Goal: Information Seeking & Learning: Learn about a topic

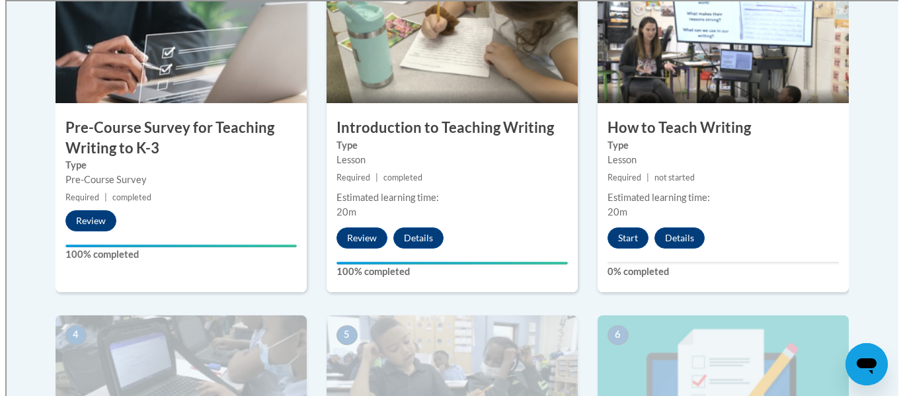
scroll to position [496, 0]
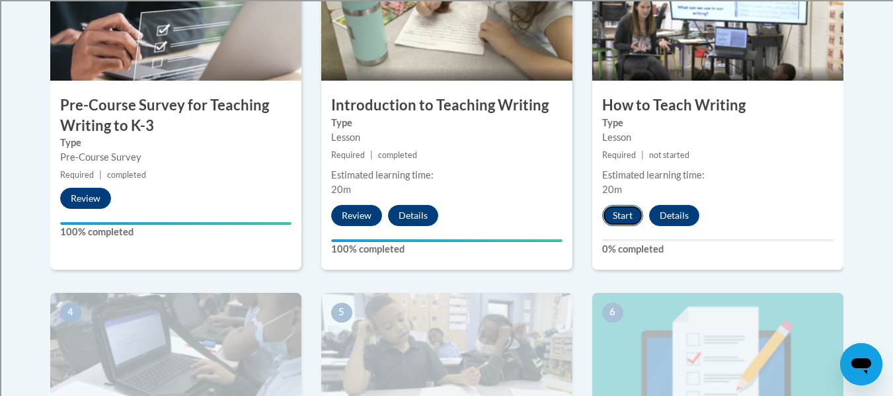
click at [618, 211] on button "Start" at bounding box center [622, 215] width 41 height 21
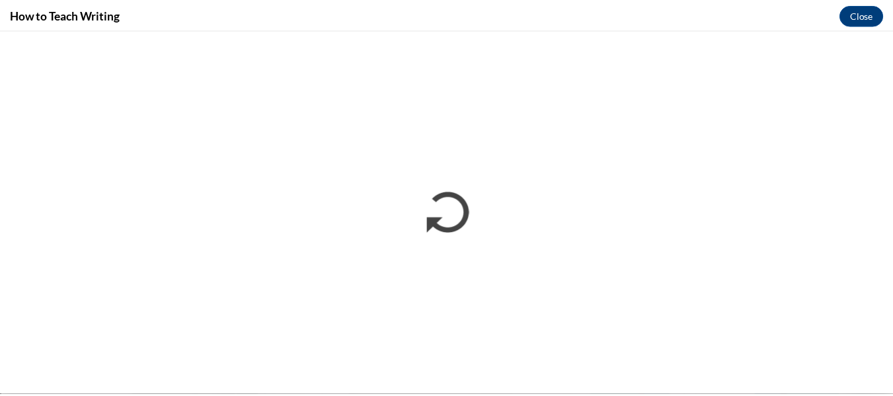
scroll to position [0, 0]
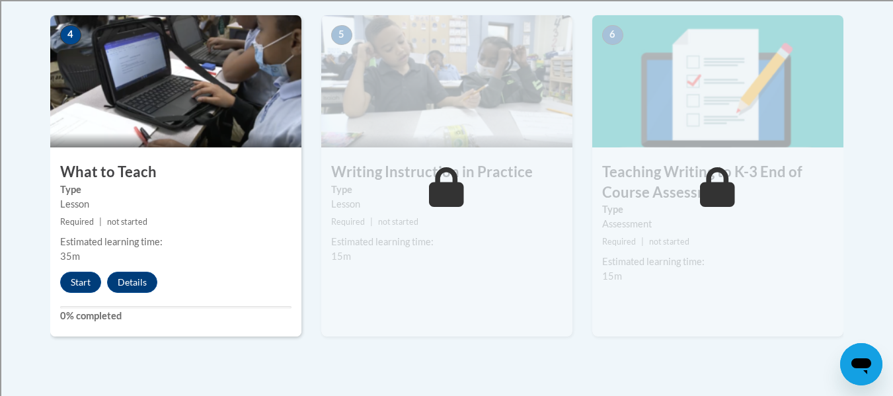
scroll to position [775, 0]
